Goal: Task Accomplishment & Management: Use online tool/utility

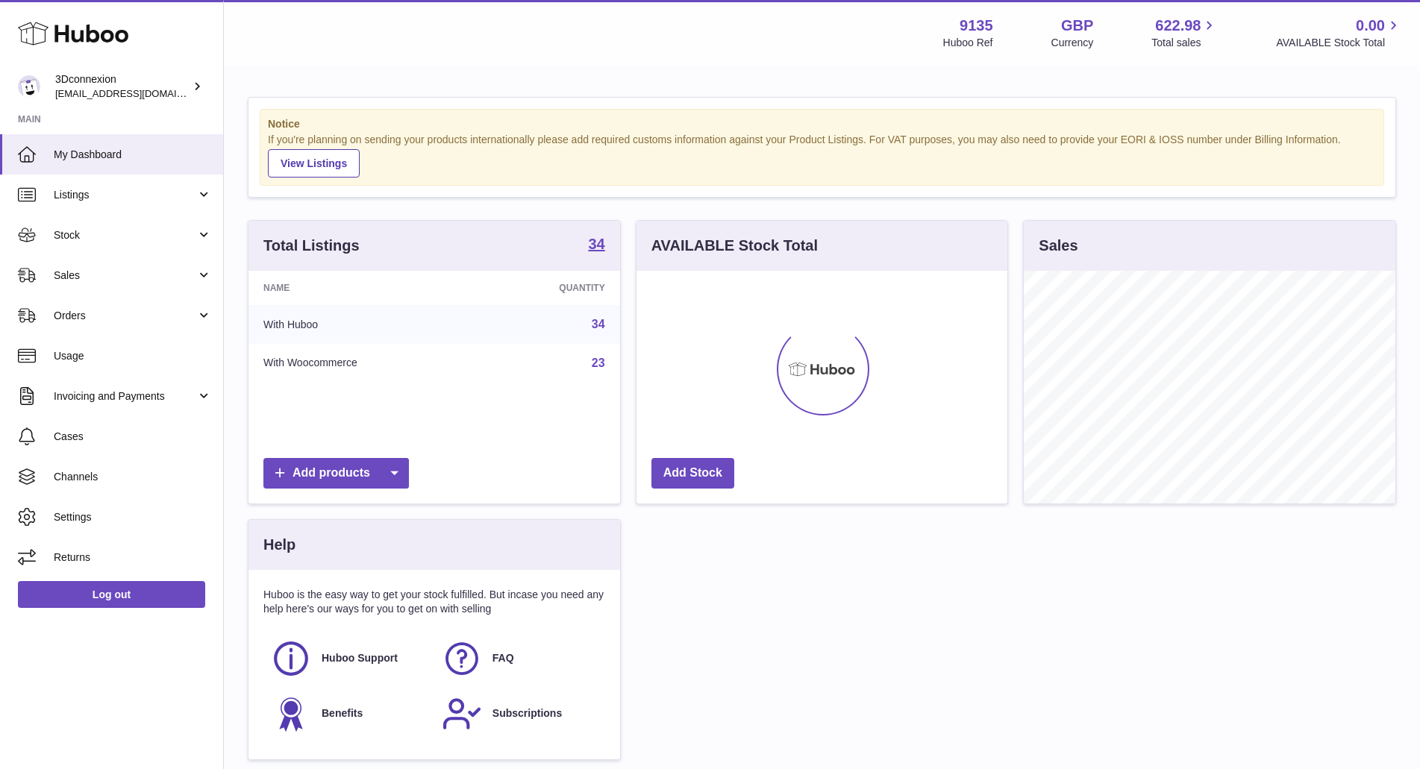
scroll to position [233, 371]
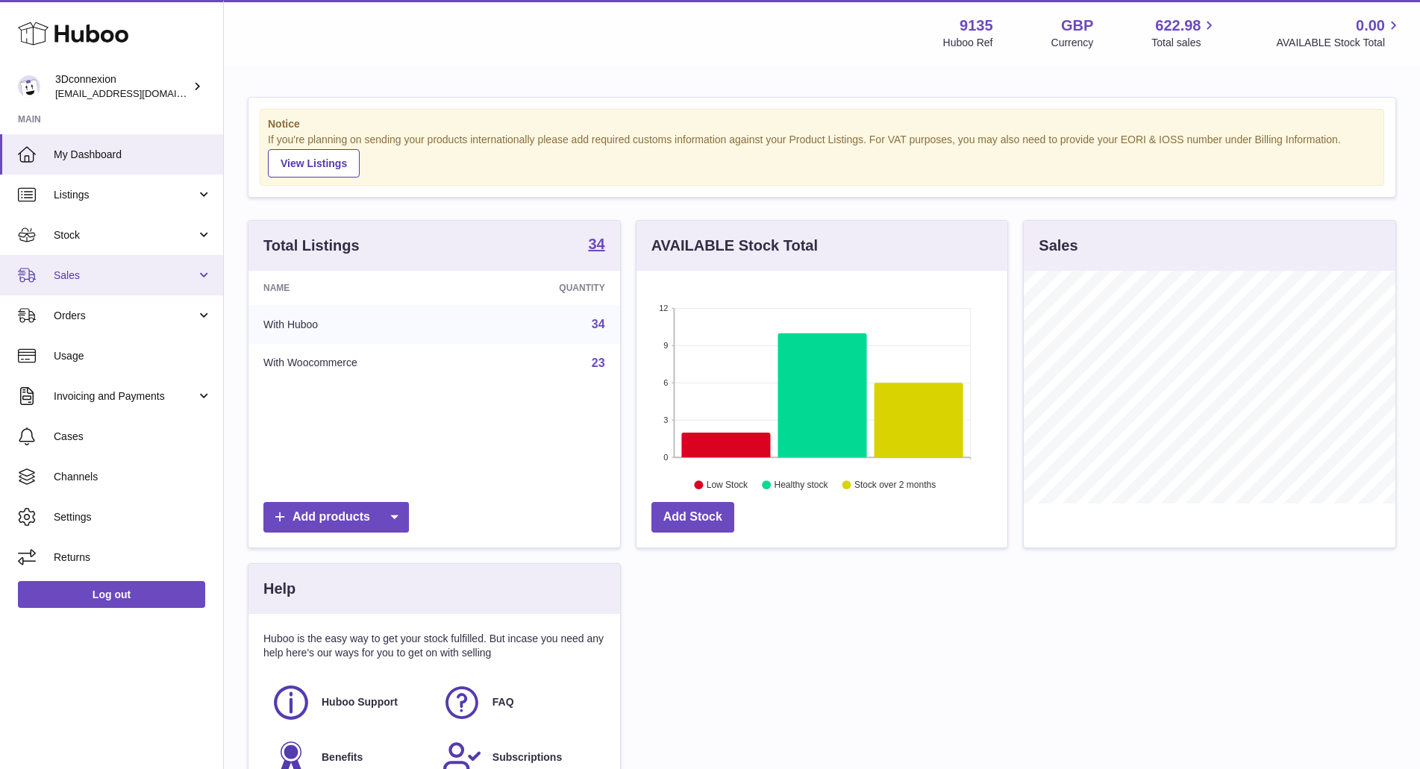
click at [74, 281] on span "Sales" at bounding box center [125, 276] width 143 height 14
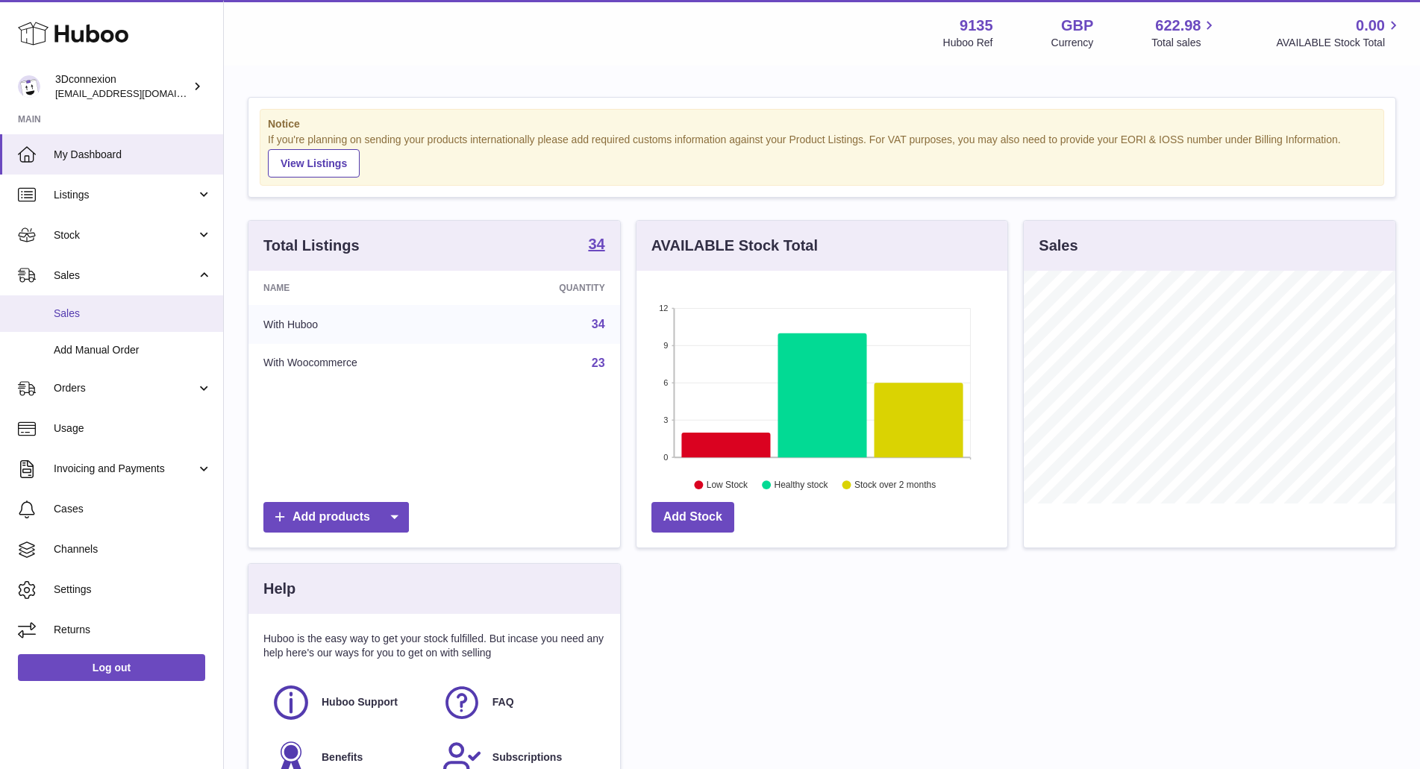
click at [70, 317] on span "Sales" at bounding box center [133, 314] width 158 height 14
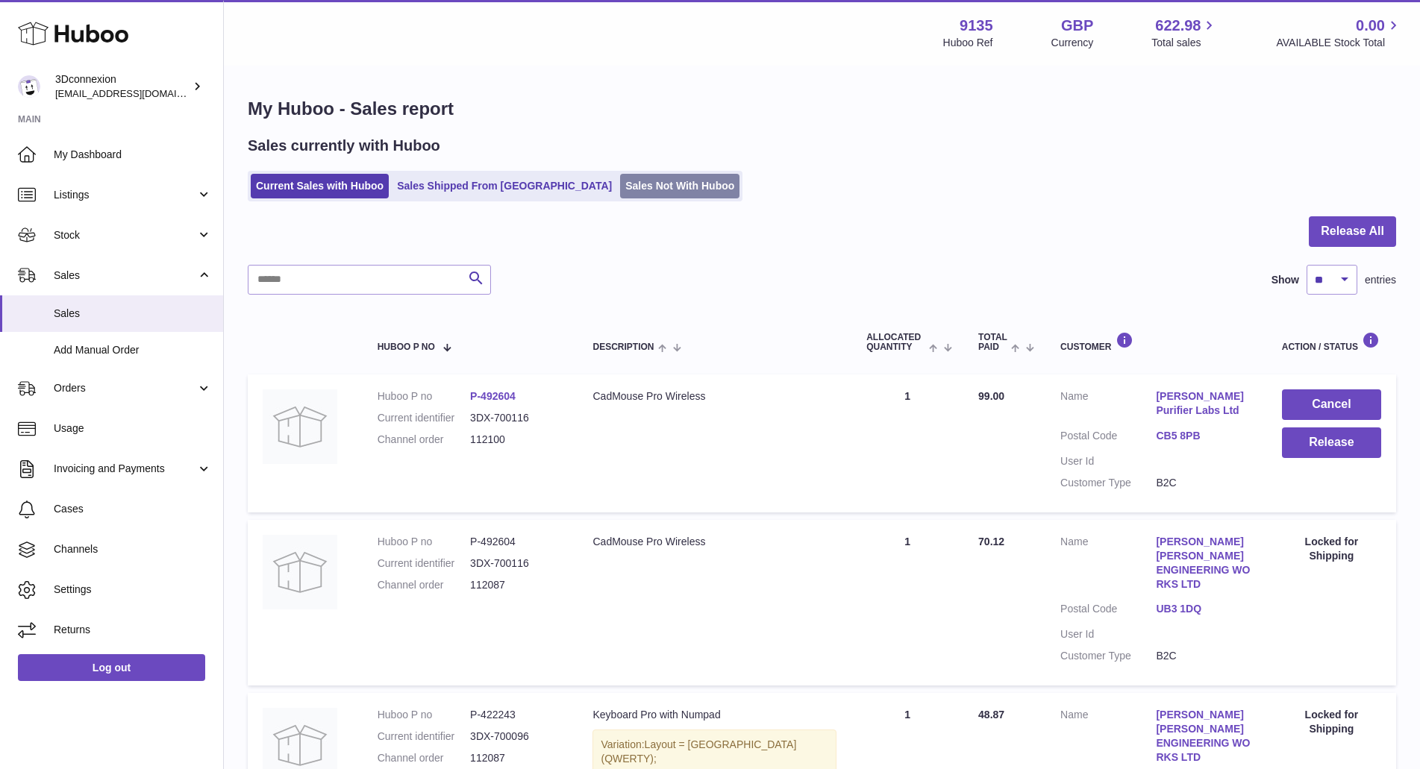
click at [620, 190] on link "Sales Not With Huboo" at bounding box center [679, 186] width 119 height 25
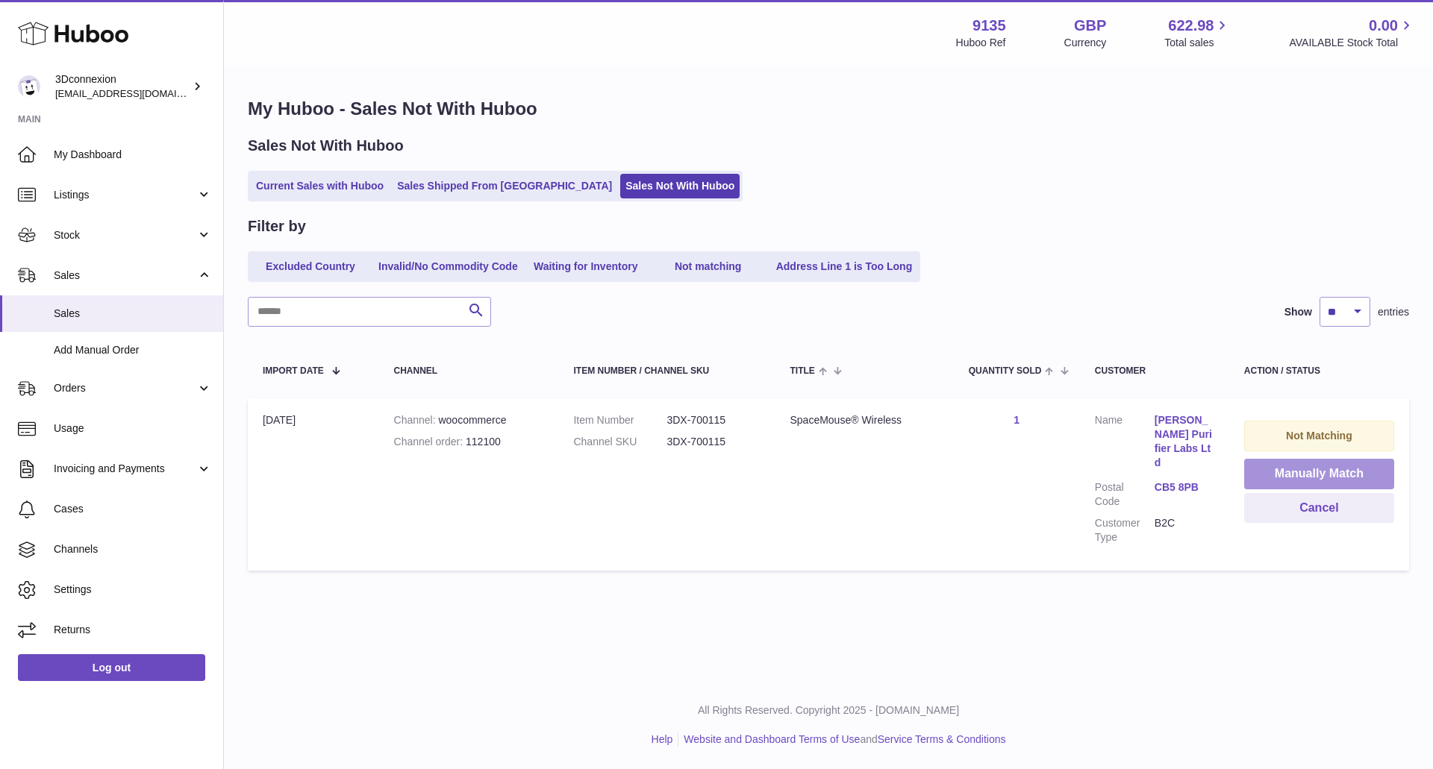
click at [1328, 472] on button "Manually Match" at bounding box center [1319, 474] width 150 height 31
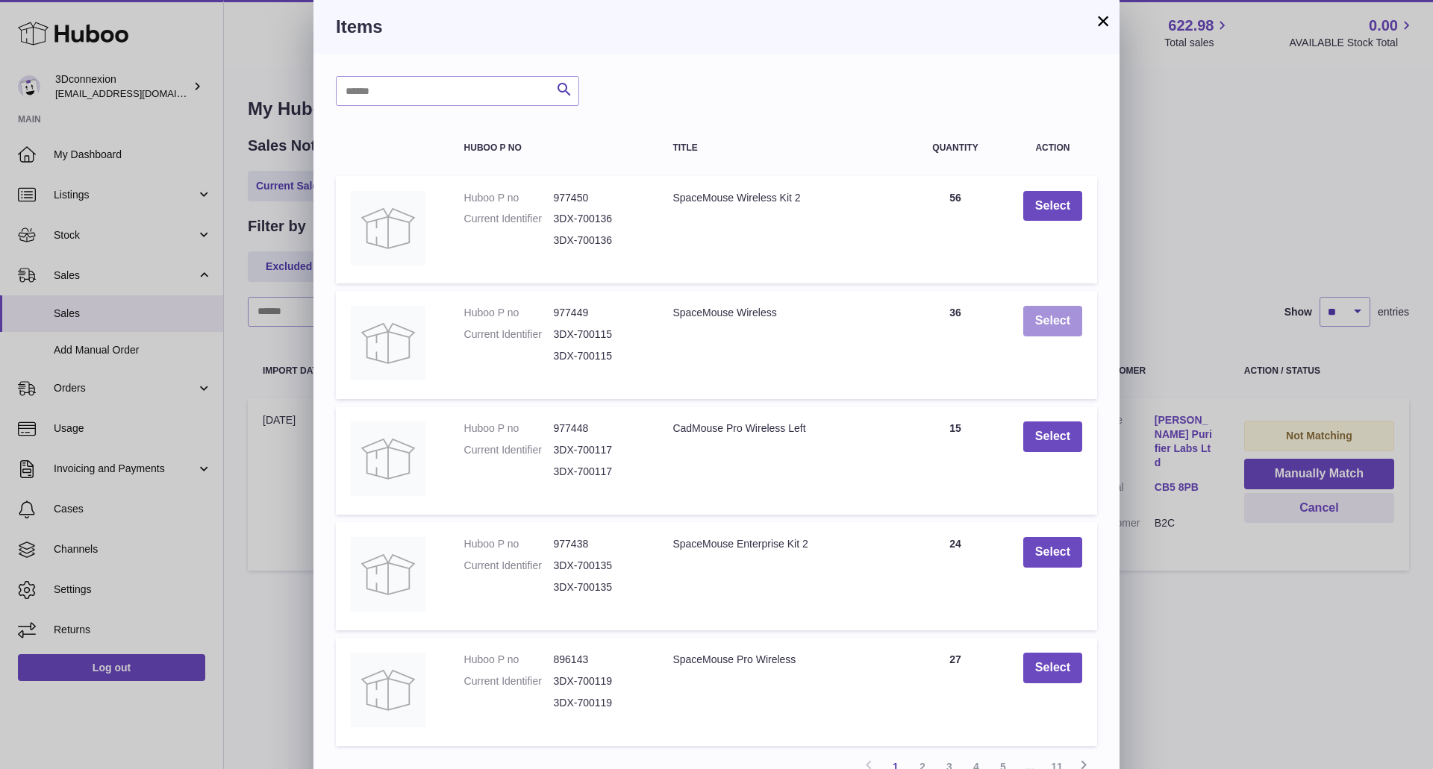
click at [1048, 321] on button "Select" at bounding box center [1052, 321] width 59 height 31
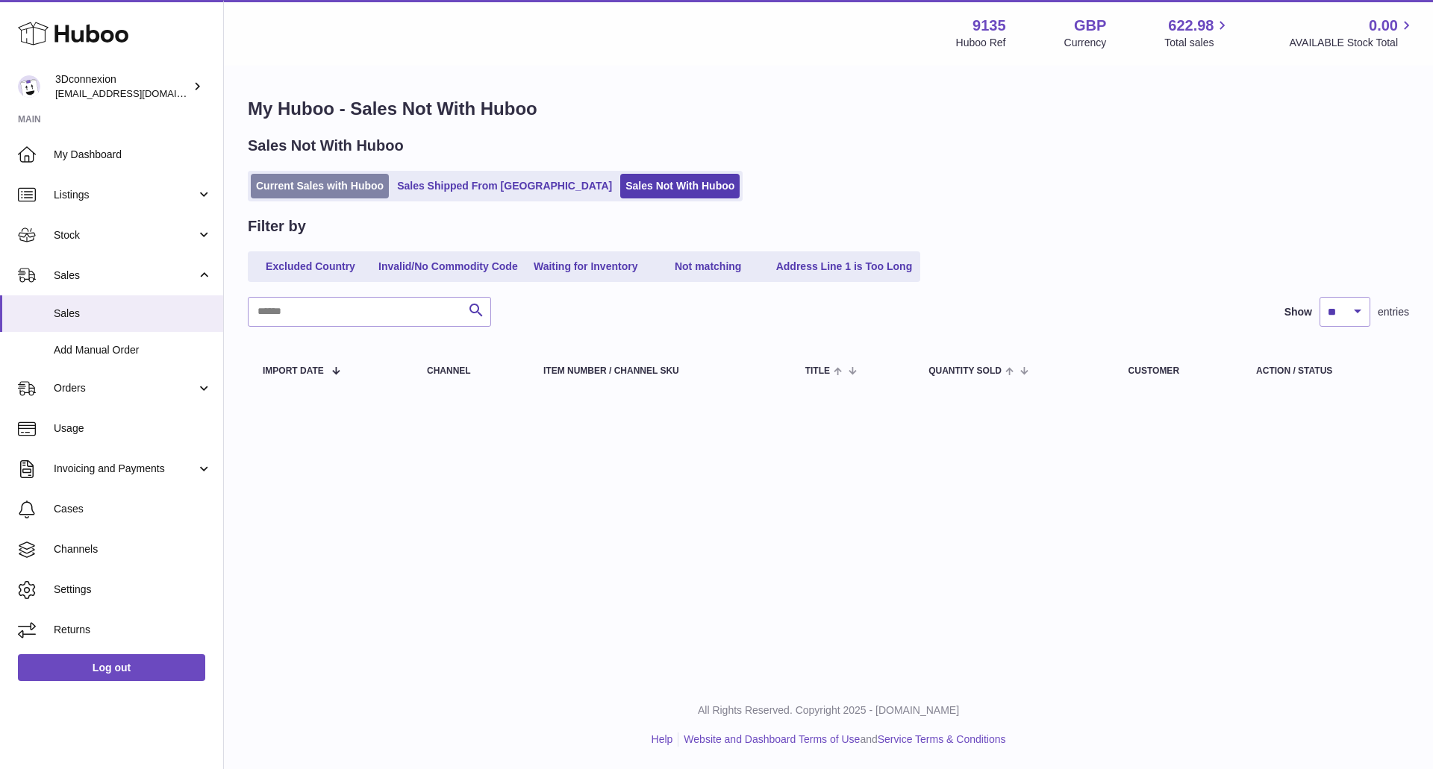
click at [288, 177] on link "Current Sales with Huboo" at bounding box center [320, 186] width 138 height 25
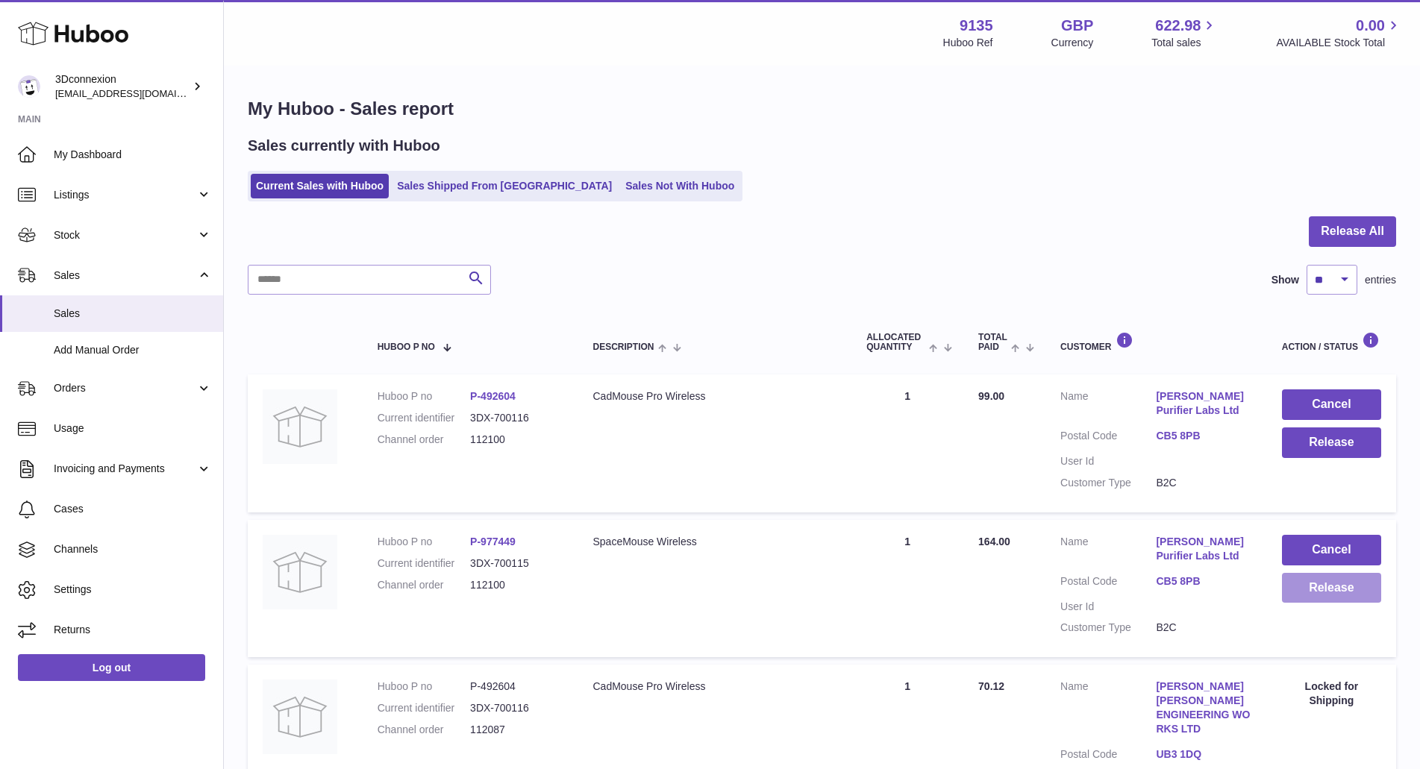
click at [1341, 595] on button "Release" at bounding box center [1331, 588] width 99 height 31
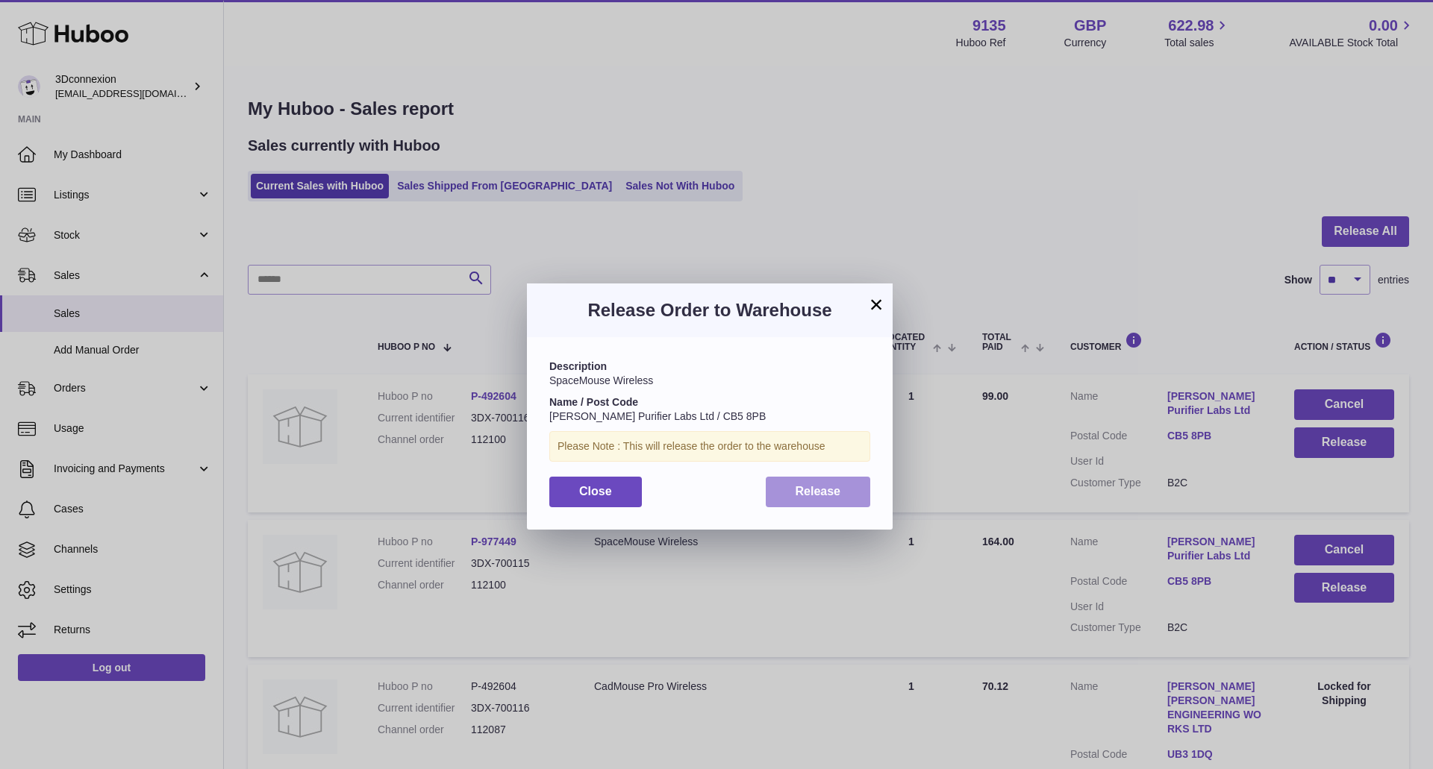
click at [798, 499] on button "Release" at bounding box center [818, 492] width 105 height 31
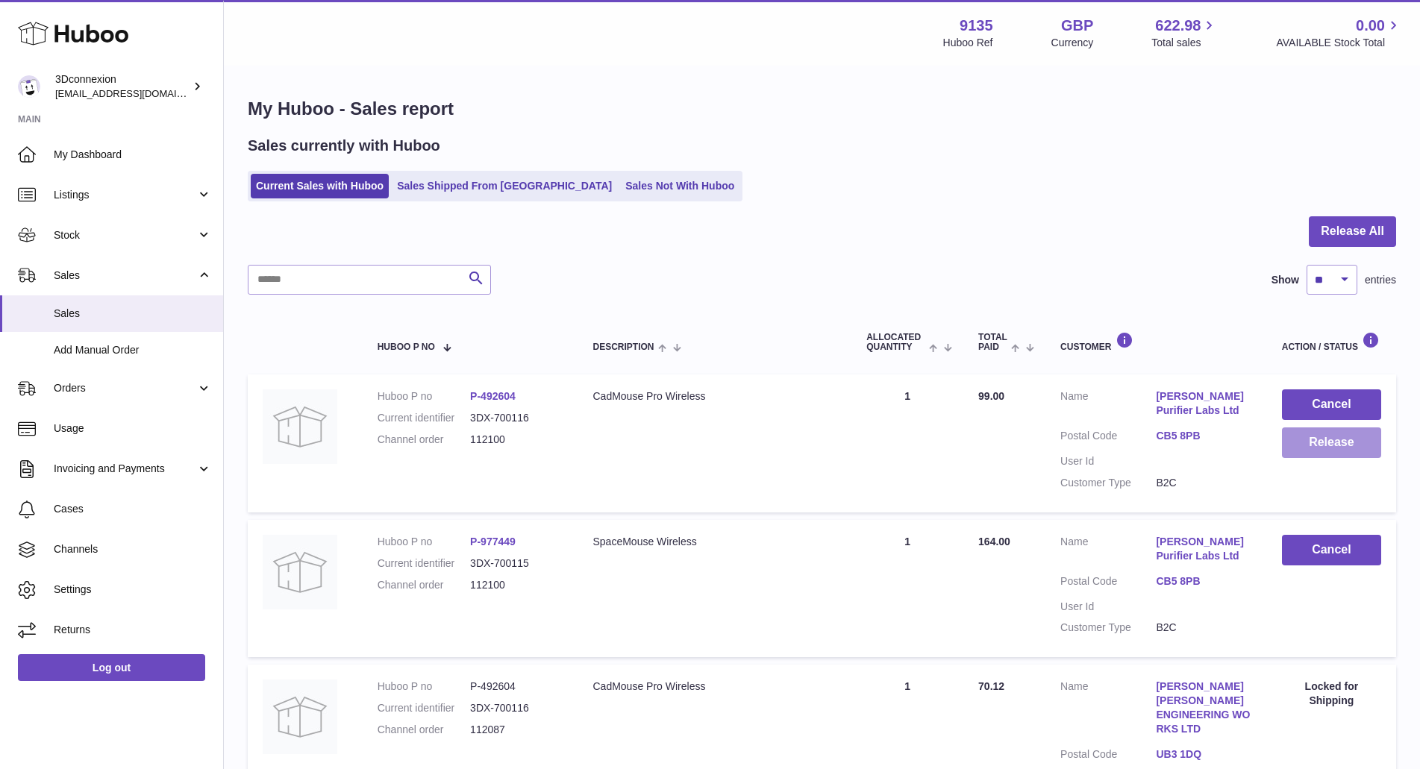
click at [1297, 452] on button "Release" at bounding box center [1331, 443] width 99 height 31
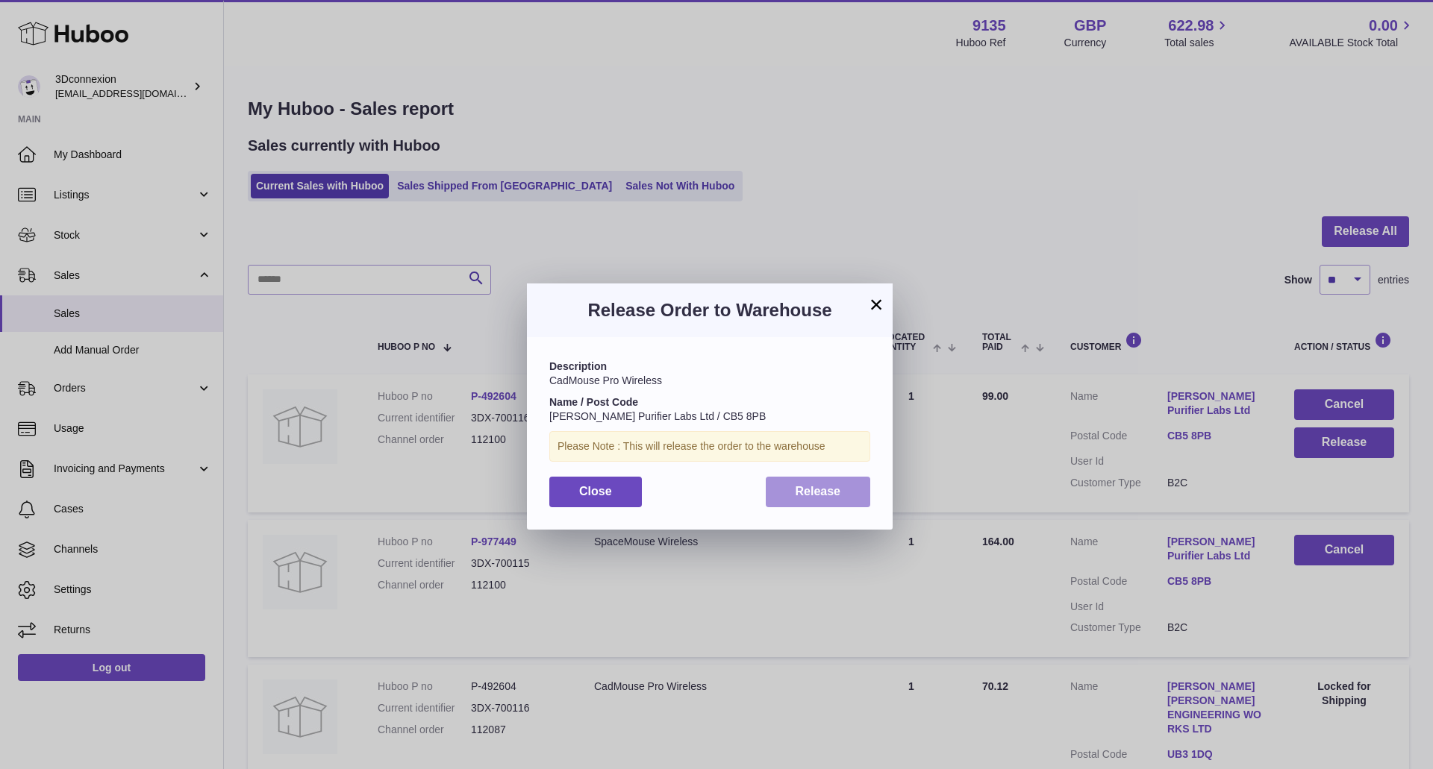
click at [811, 489] on span "Release" at bounding box center [819, 491] width 46 height 13
